Goal: Information Seeking & Learning: Compare options

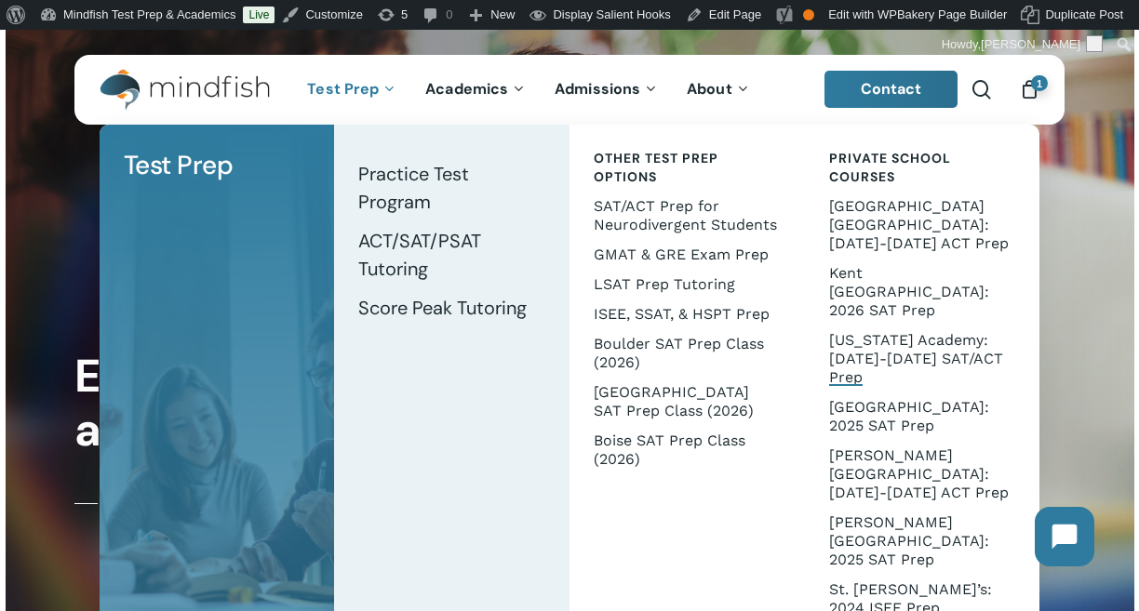
click at [887, 331] on span "[US_STATE] Academy: [DATE]-[DATE] SAT/ACT Prep" at bounding box center [916, 358] width 174 height 55
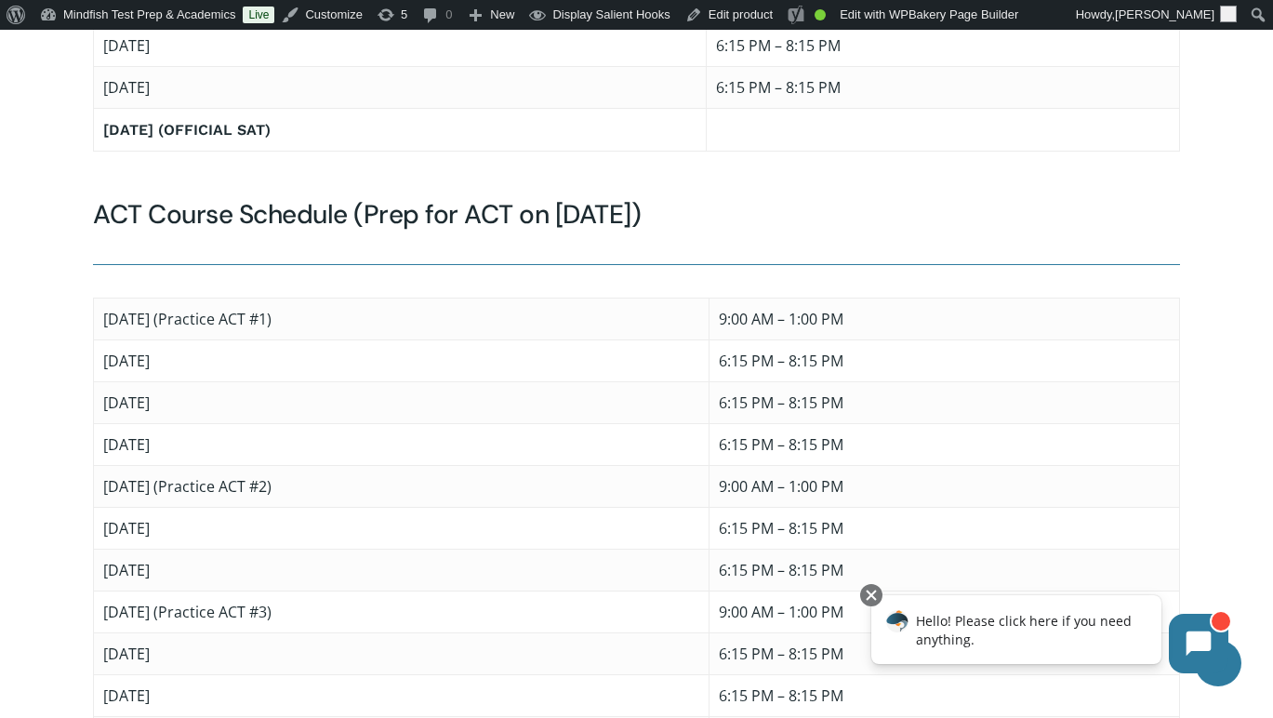
scroll to position [2019, 0]
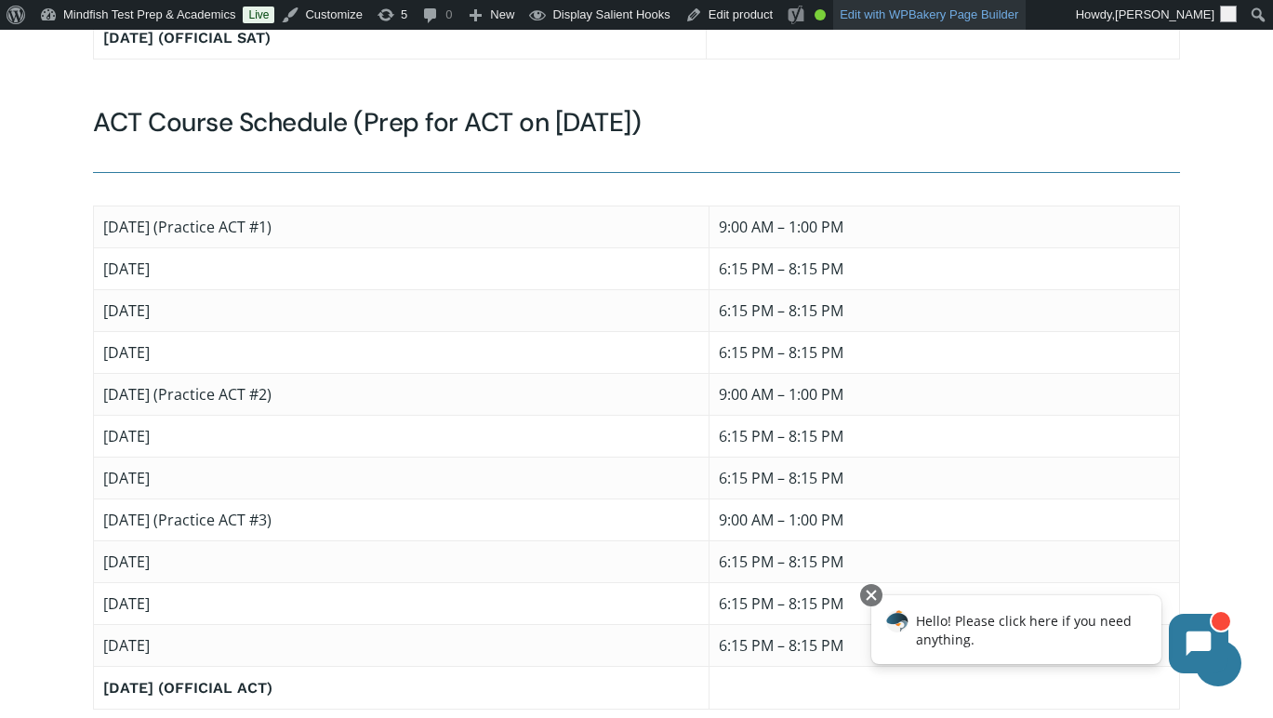
click at [941, 18] on link "Edit with WPBakery Page Builder" at bounding box center [929, 15] width 193 height 30
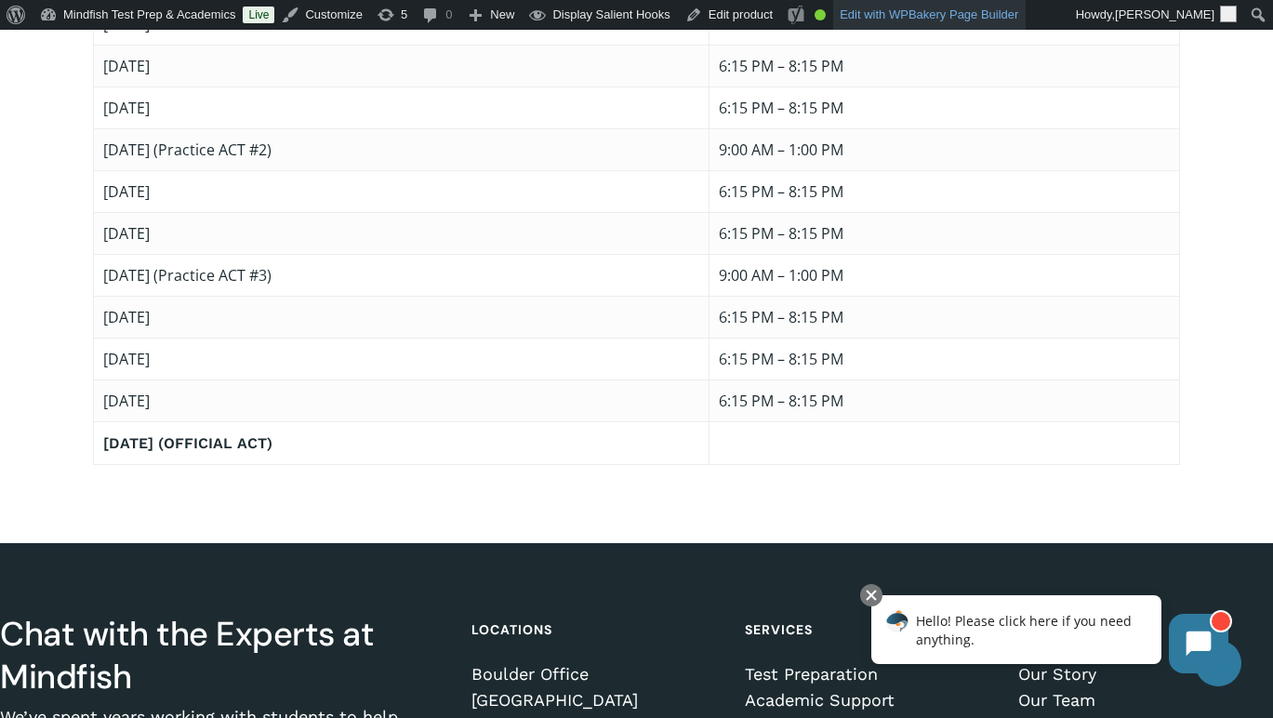
scroll to position [2047, 0]
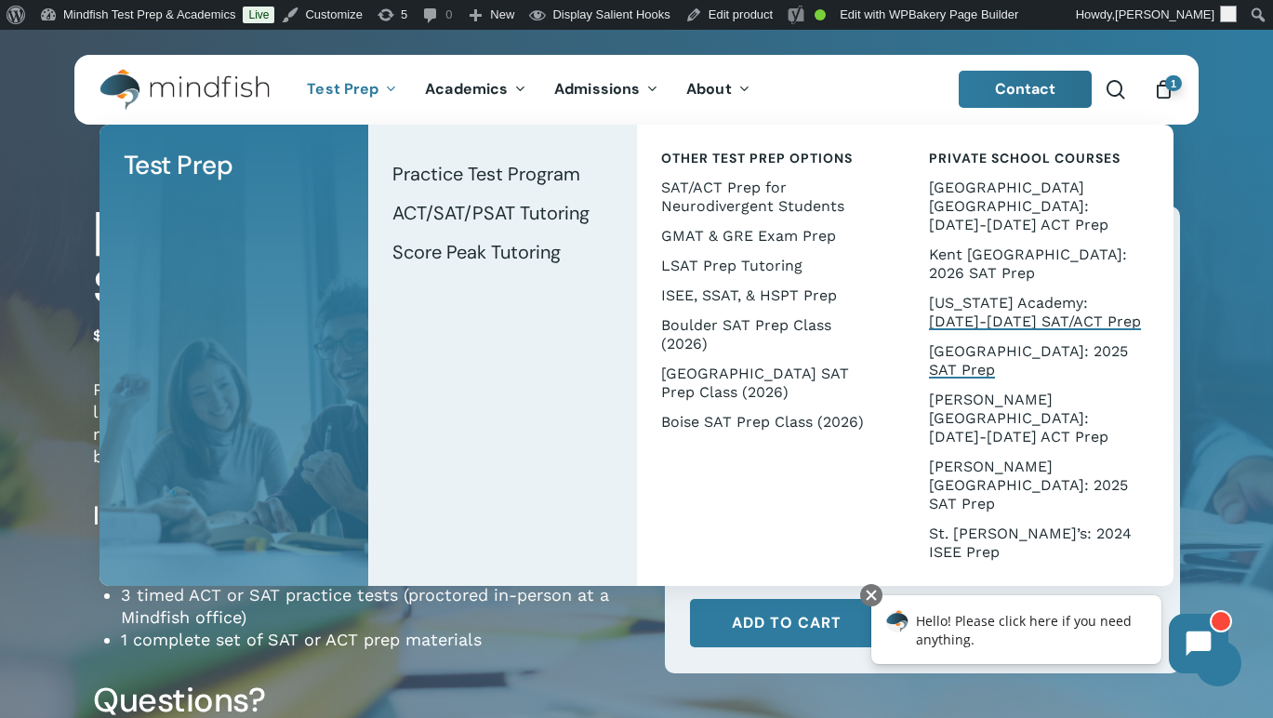
click at [982, 342] on span "[GEOGRAPHIC_DATA]: 2025 SAT Prep" at bounding box center [1028, 360] width 199 height 36
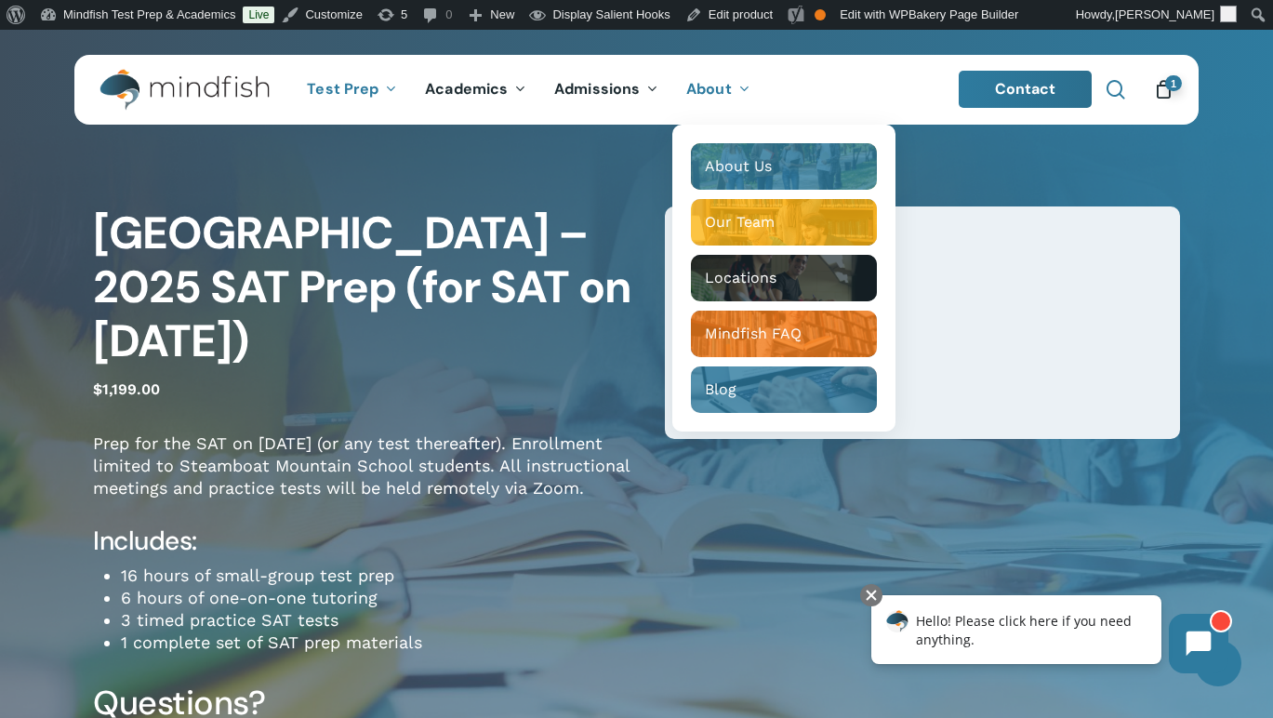
click at [1126, 89] on link "search" at bounding box center [1116, 90] width 22 height 20
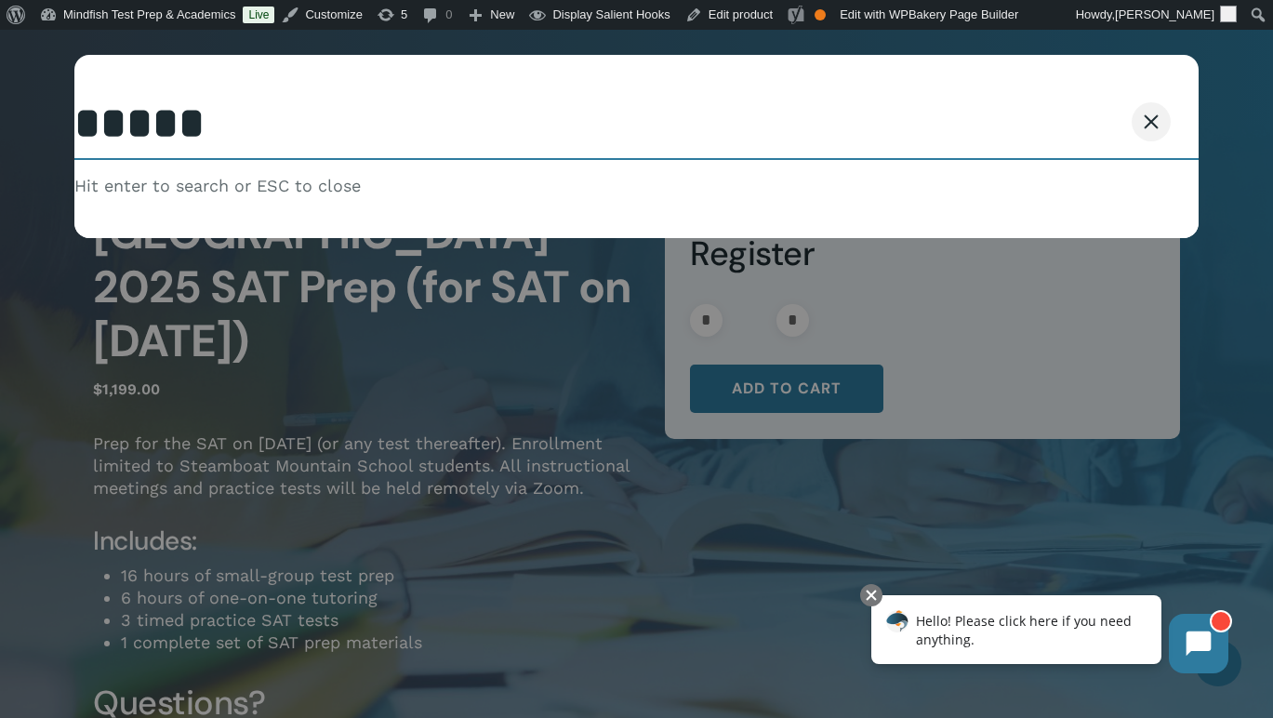
type input "*****"
click at [1063, 102] on button "Search" at bounding box center [1105, 121] width 85 height 39
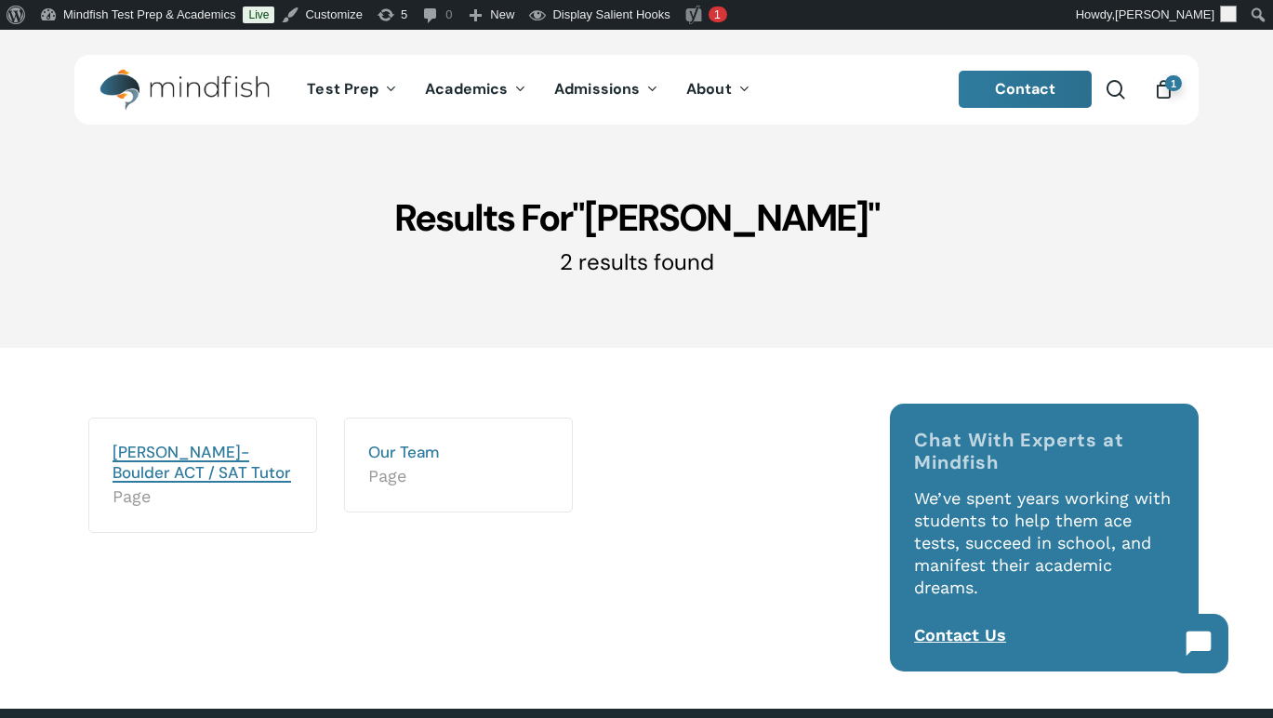
drag, startPoint x: 162, startPoint y: 449, endPoint x: 263, endPoint y: 333, distance: 154.3
click at [162, 449] on link "Casey McKenna- Boulder ACT / SAT Tutor" at bounding box center [202, 462] width 179 height 41
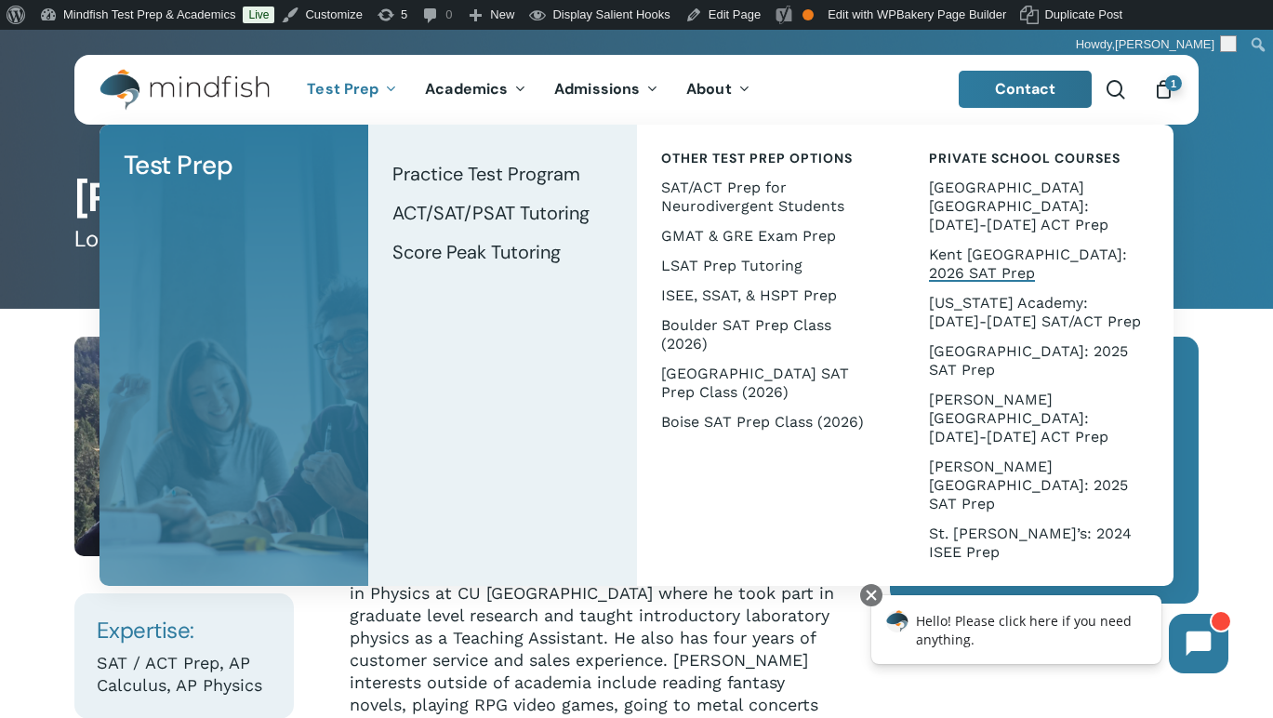
click at [1037, 246] on span "Kent [GEOGRAPHIC_DATA]: 2026 SAT Prep" at bounding box center [1028, 264] width 198 height 36
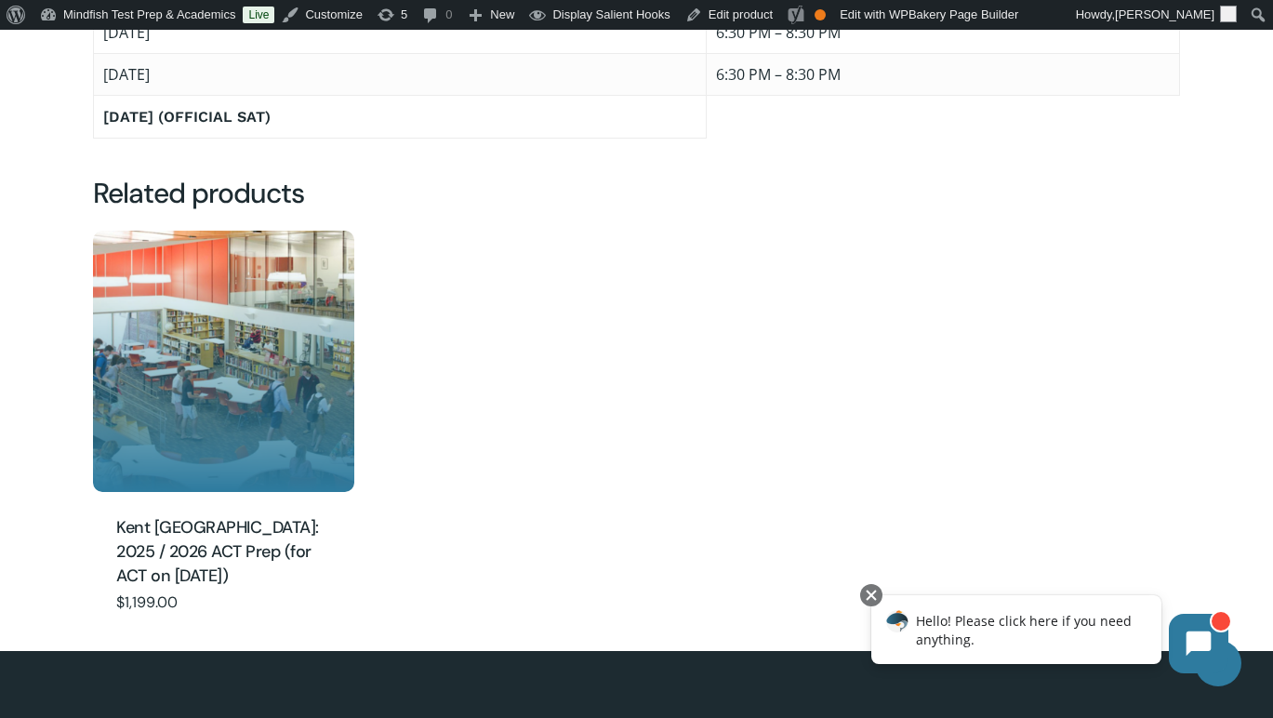
scroll to position [1819, 0]
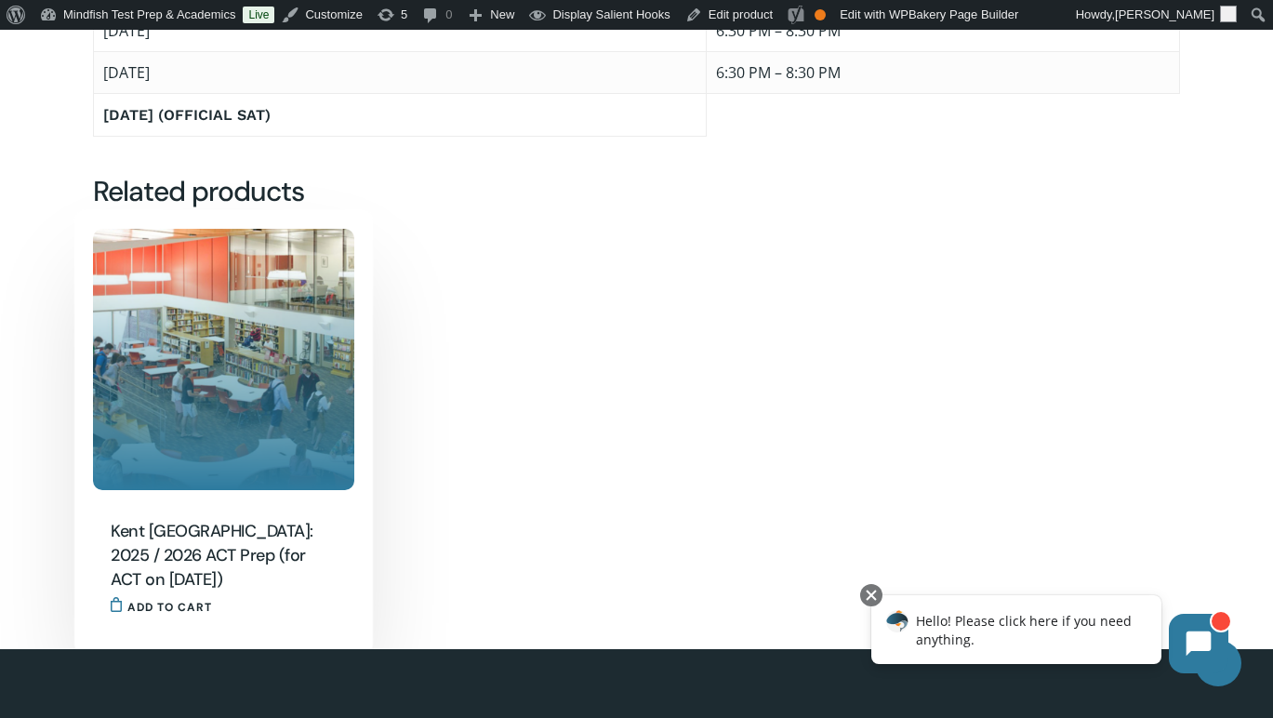
click at [248, 305] on img "Kent Denver: 2025 / 2026 ACT Prep (for ACT on Feb. 14)" at bounding box center [223, 359] width 261 height 261
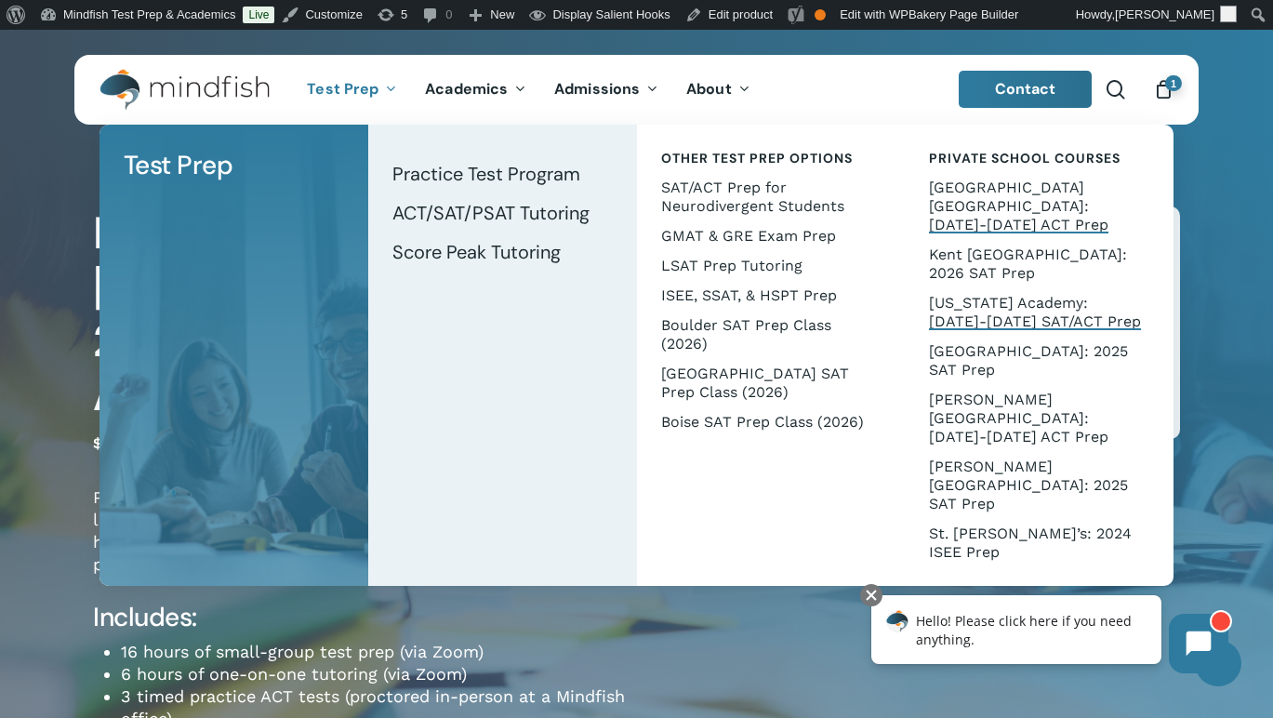
click at [1006, 294] on span "[US_STATE] Academy: [DATE]-[DATE] SAT/ACT Prep" at bounding box center [1035, 312] width 212 height 36
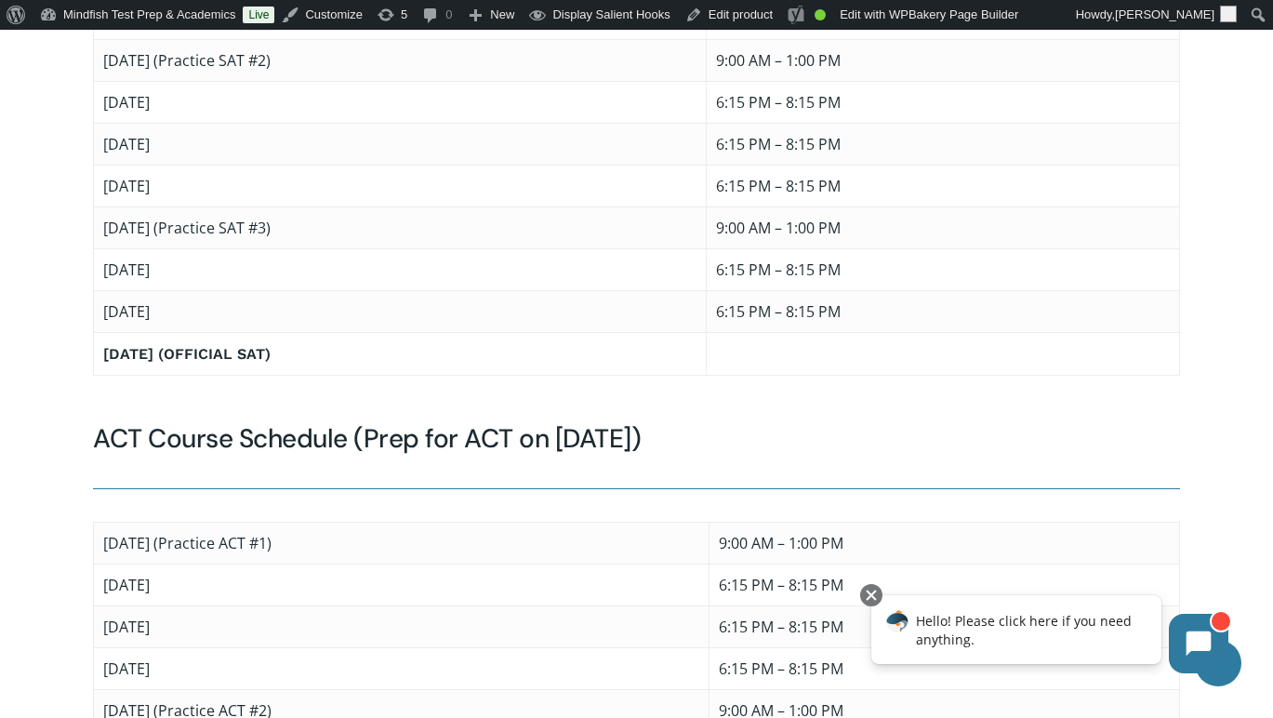
scroll to position [1303, 0]
